Goal: Task Accomplishment & Management: Use online tool/utility

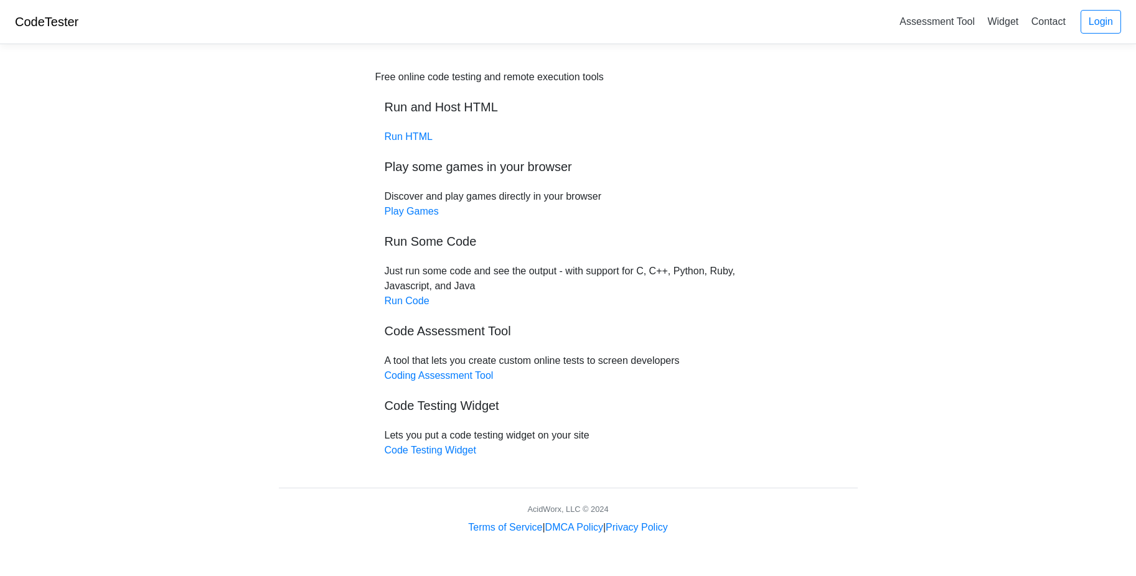
click at [410, 240] on h5 "Run Some Code" at bounding box center [568, 241] width 367 height 15
click at [408, 299] on link "Run Code" at bounding box center [407, 301] width 45 height 11
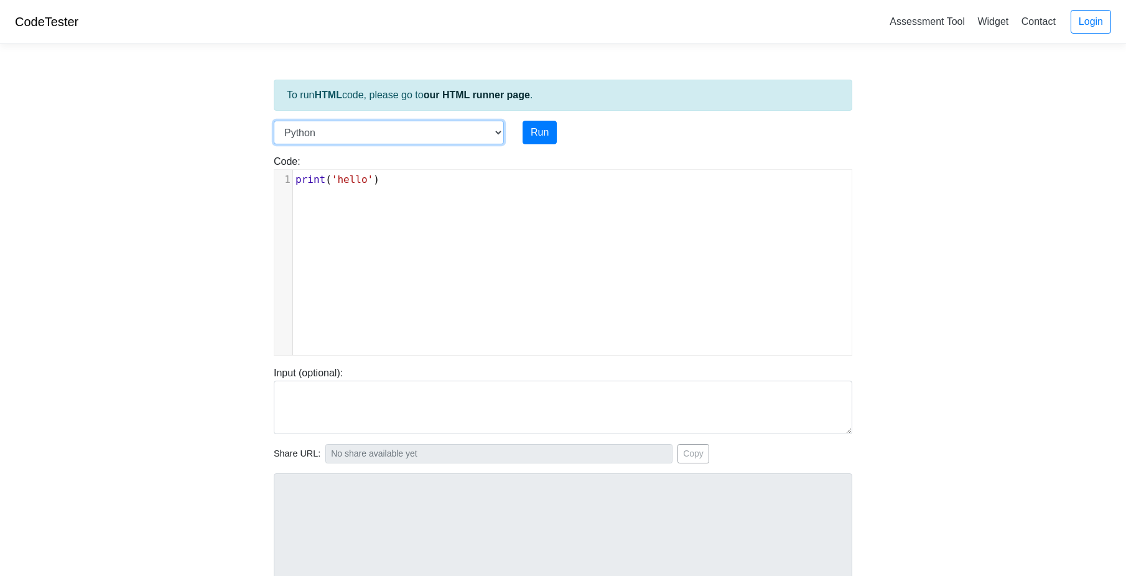
click at [350, 133] on select "C C++ Go Java Javascript Python Ruby" at bounding box center [389, 133] width 230 height 24
select select "c"
click at [274, 121] on select "C C++ Go Java Javascript Python Ruby" at bounding box center [389, 133] width 230 height 24
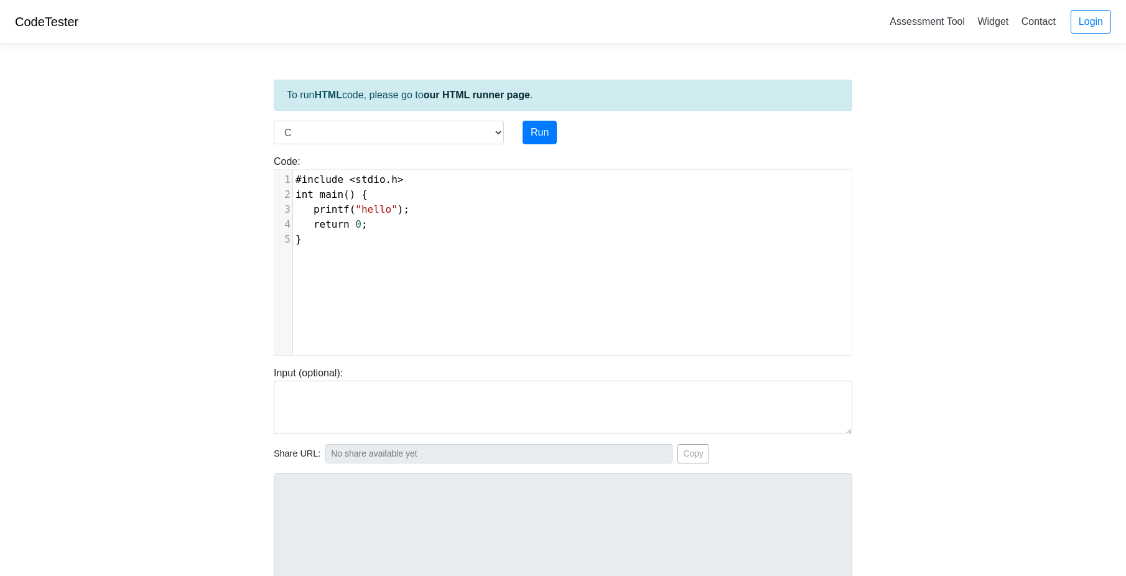
click at [348, 282] on div "xxxxxxxxxx 1 #include < stdio . h > 2 int main () { 3 printf ( "hello" ); 4 ret…" at bounding box center [572, 272] width 596 height 204
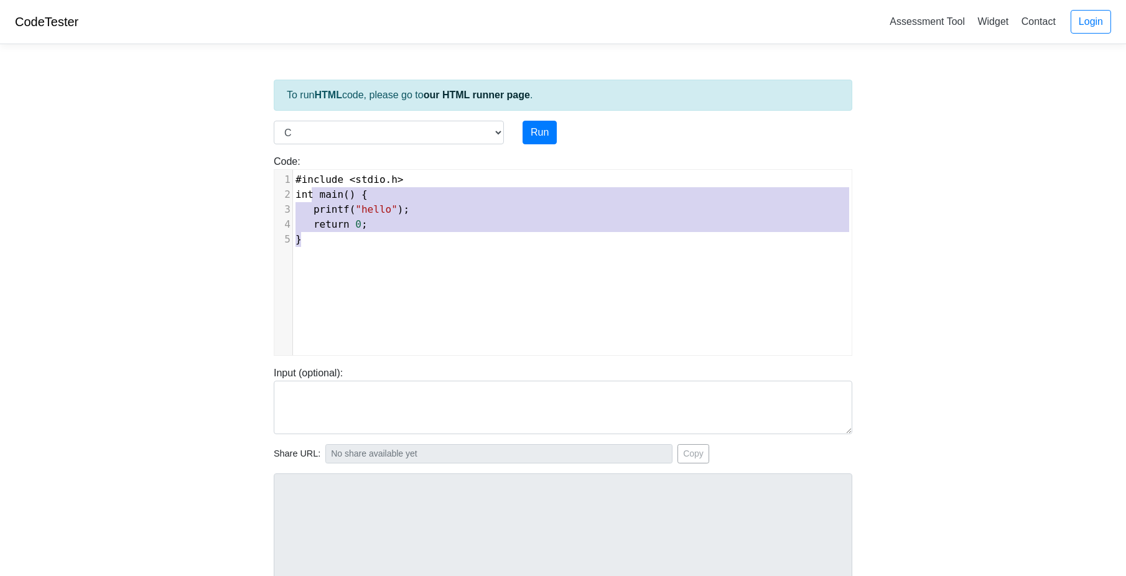
type textarea "#include <stdio.h> int main() { printf("hello"); return 0; }"
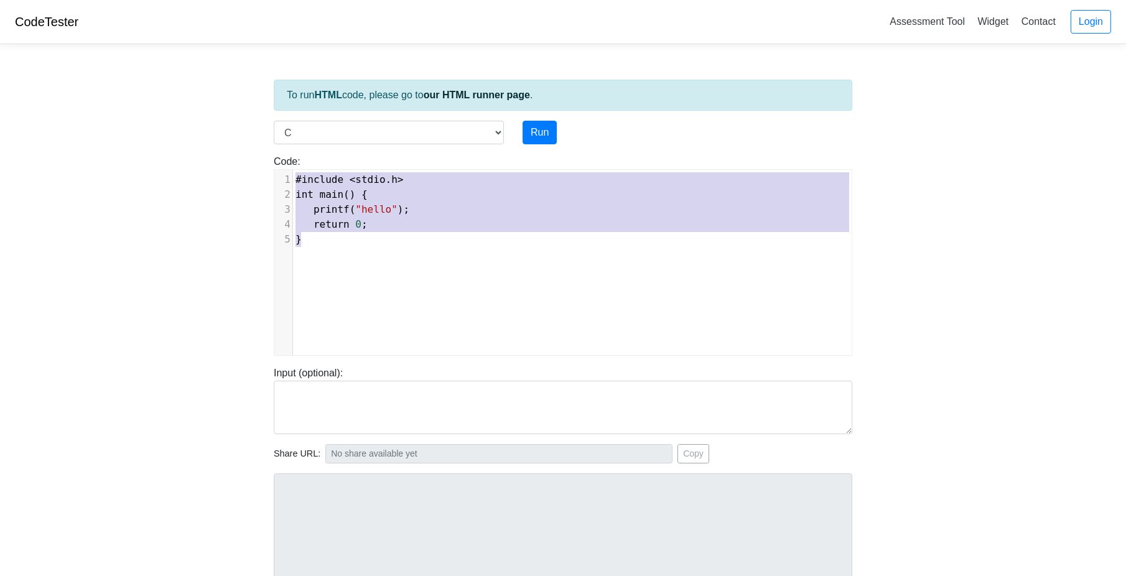
drag, startPoint x: 354, startPoint y: 274, endPoint x: 297, endPoint y: 172, distance: 117.3
click at [297, 172] on div "x 1 #include < stdio . h > 2 int main () { 3 printf ( "hello" ); 4 return 0 ; 5…" at bounding box center [572, 272] width 596 height 204
paste textarea
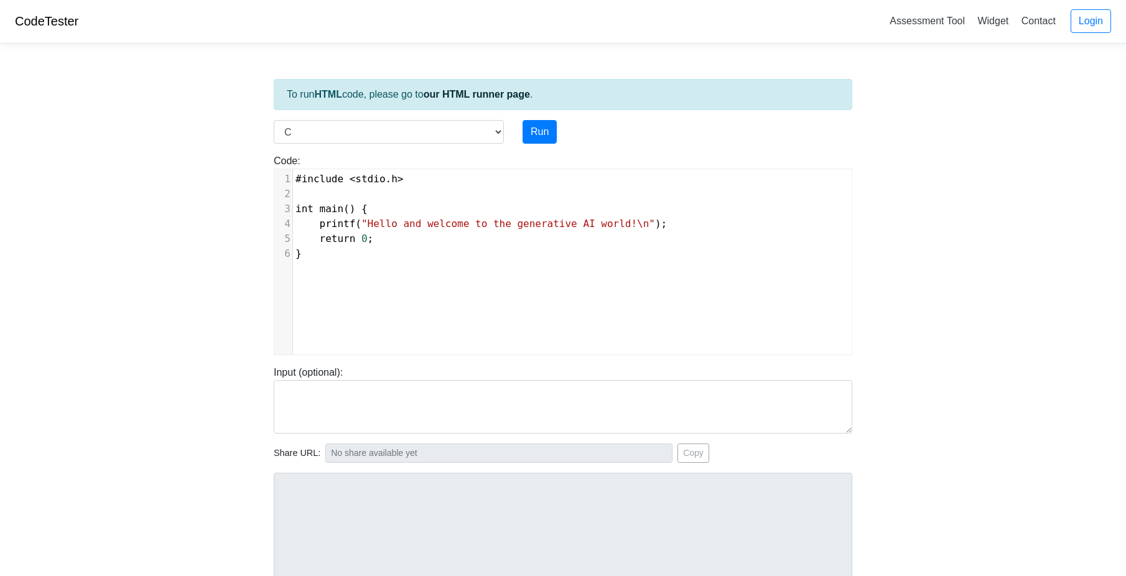
scroll to position [0, 0]
click at [543, 129] on button "Run" at bounding box center [540, 133] width 34 height 24
type input "[URL][DOMAIN_NAME]"
type textarea "Stdout: Hello and welcome to the generative AI world!"
